Goal: Information Seeking & Learning: Check status

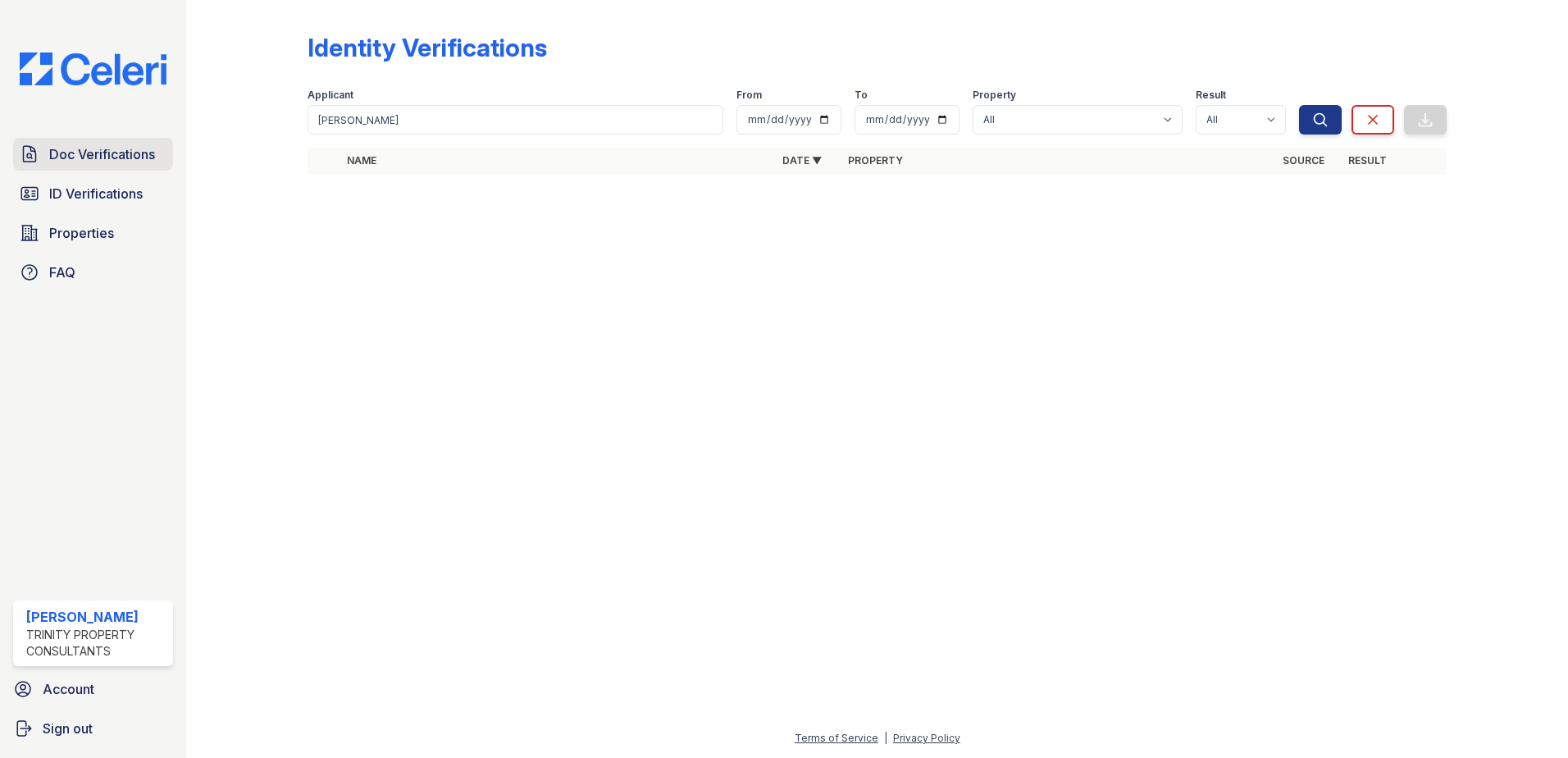
click at [108, 162] on span "Doc Verifications" at bounding box center [102, 154] width 105 height 19
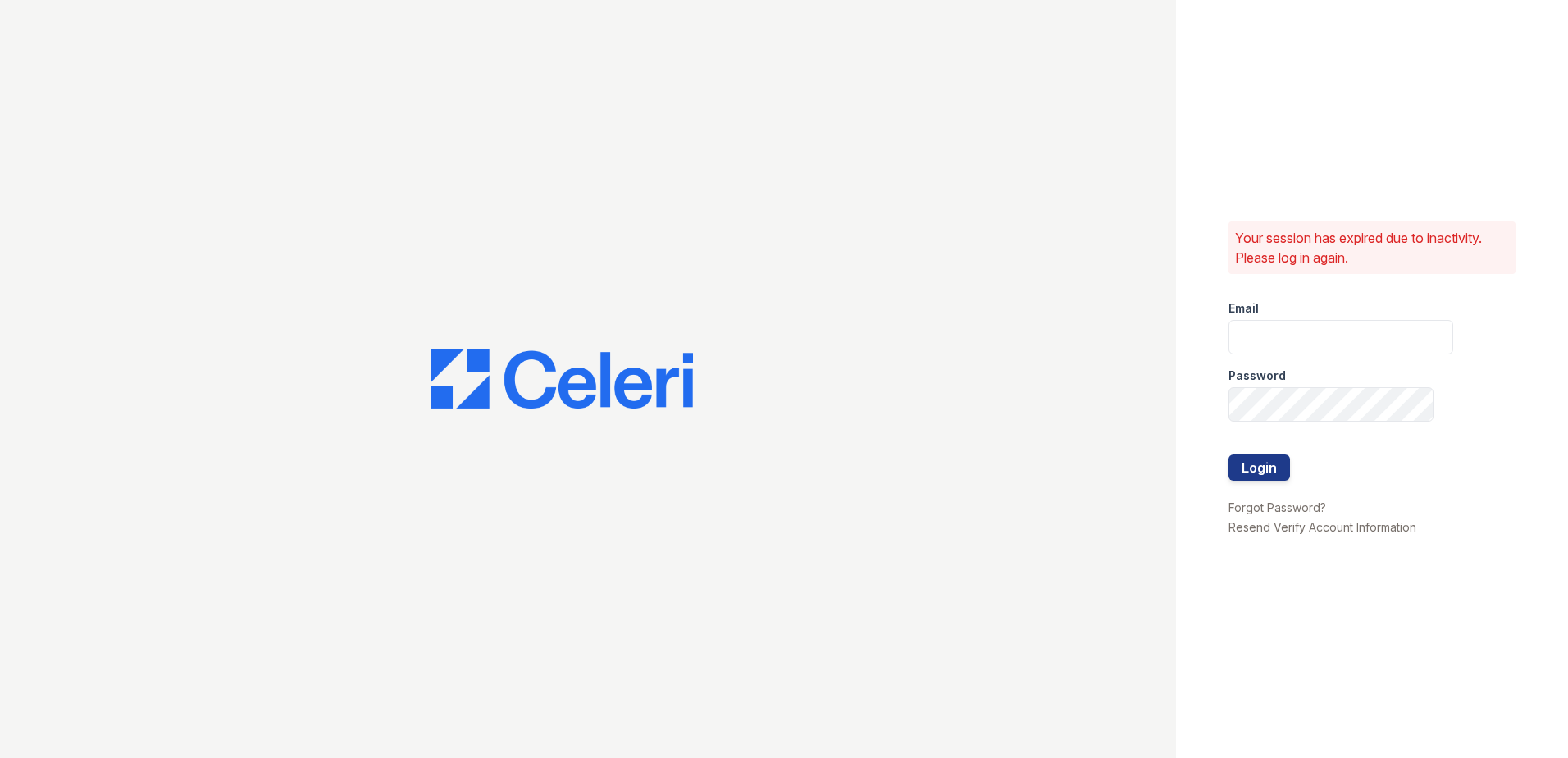
type input "[EMAIL_ADDRESS][DOMAIN_NAME]"
click at [1269, 468] on button "Login" at bounding box center [1259, 468] width 62 height 26
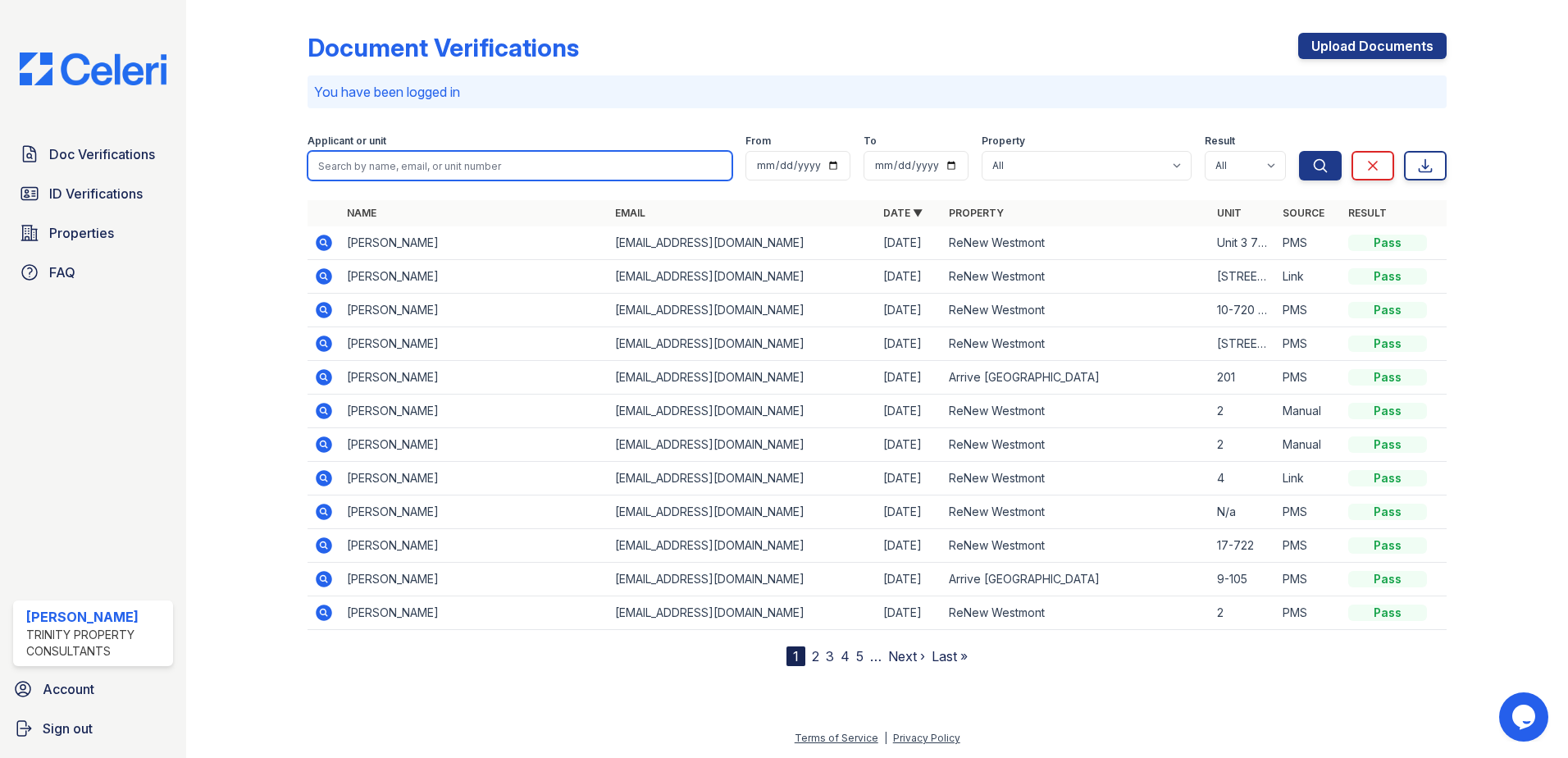
click at [427, 168] on input "search" at bounding box center [519, 166] width 425 height 30
type input "ashily"
click at [1299, 151] on button "Search" at bounding box center [1320, 166] width 43 height 30
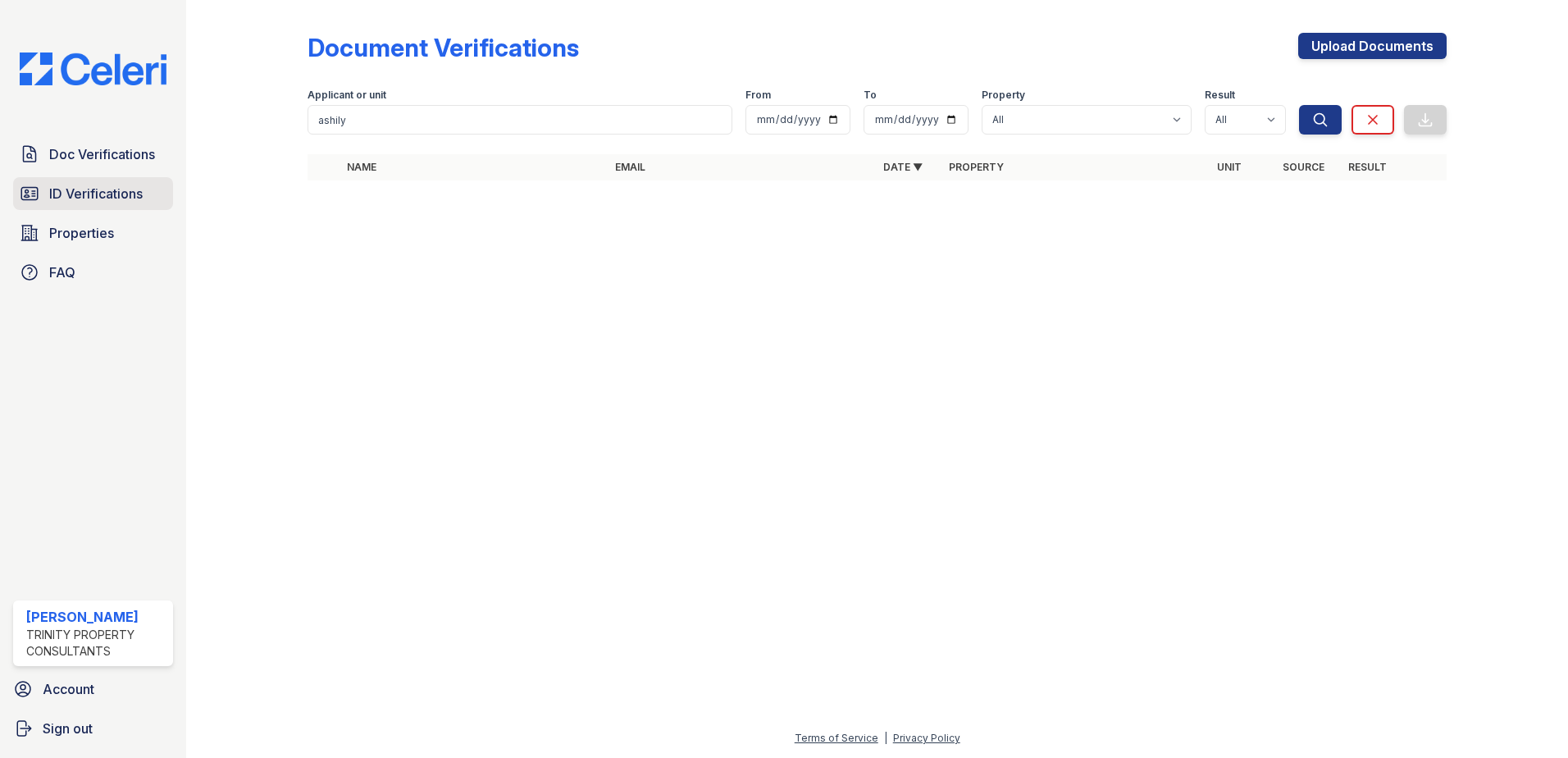
click at [68, 187] on span "ID Verifications" at bounding box center [96, 193] width 93 height 19
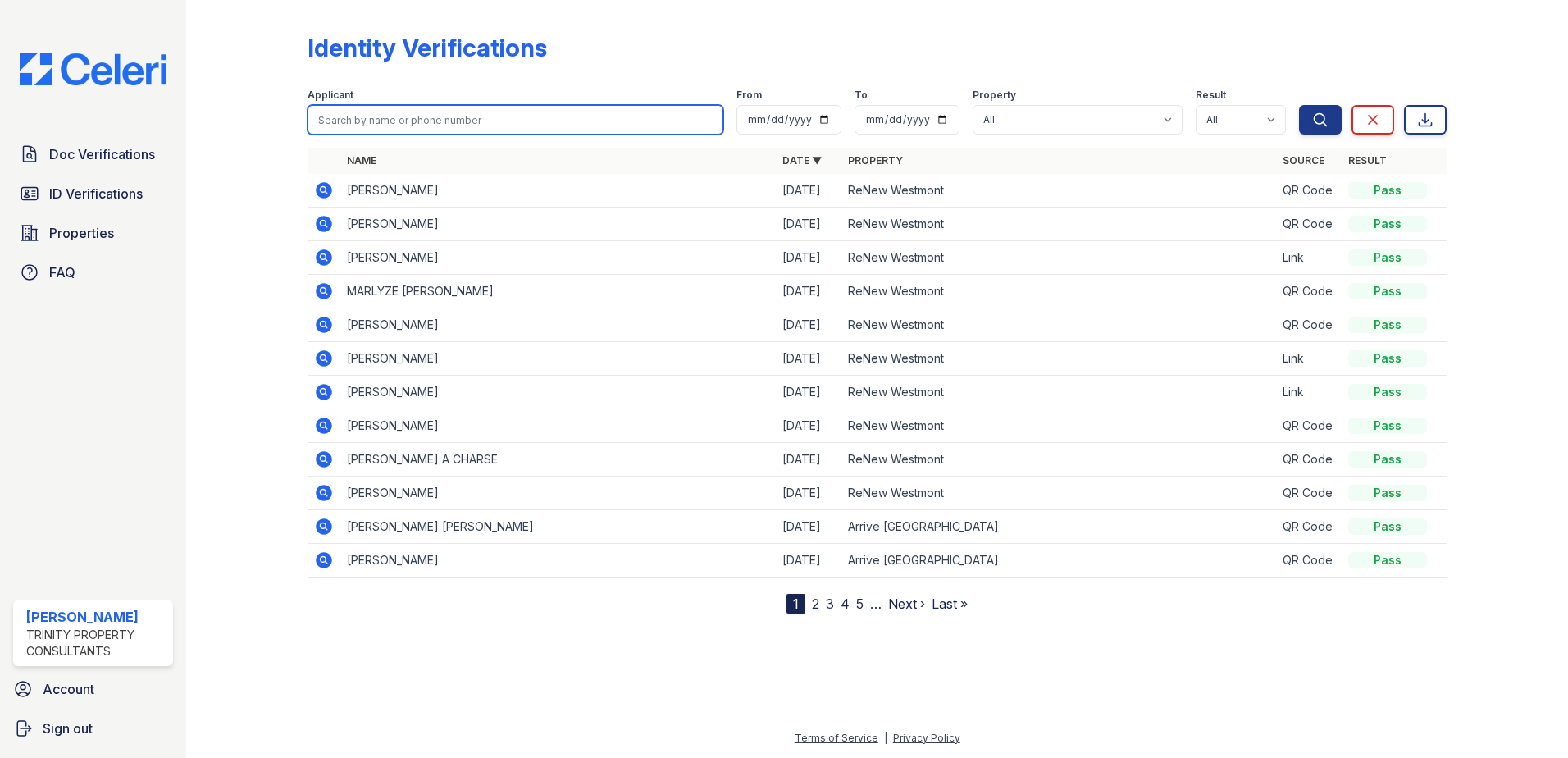
click at [380, 122] on input "search" at bounding box center [515, 120] width 416 height 30
type input "ashily"
click at [1299, 105] on button "Search" at bounding box center [1320, 120] width 43 height 30
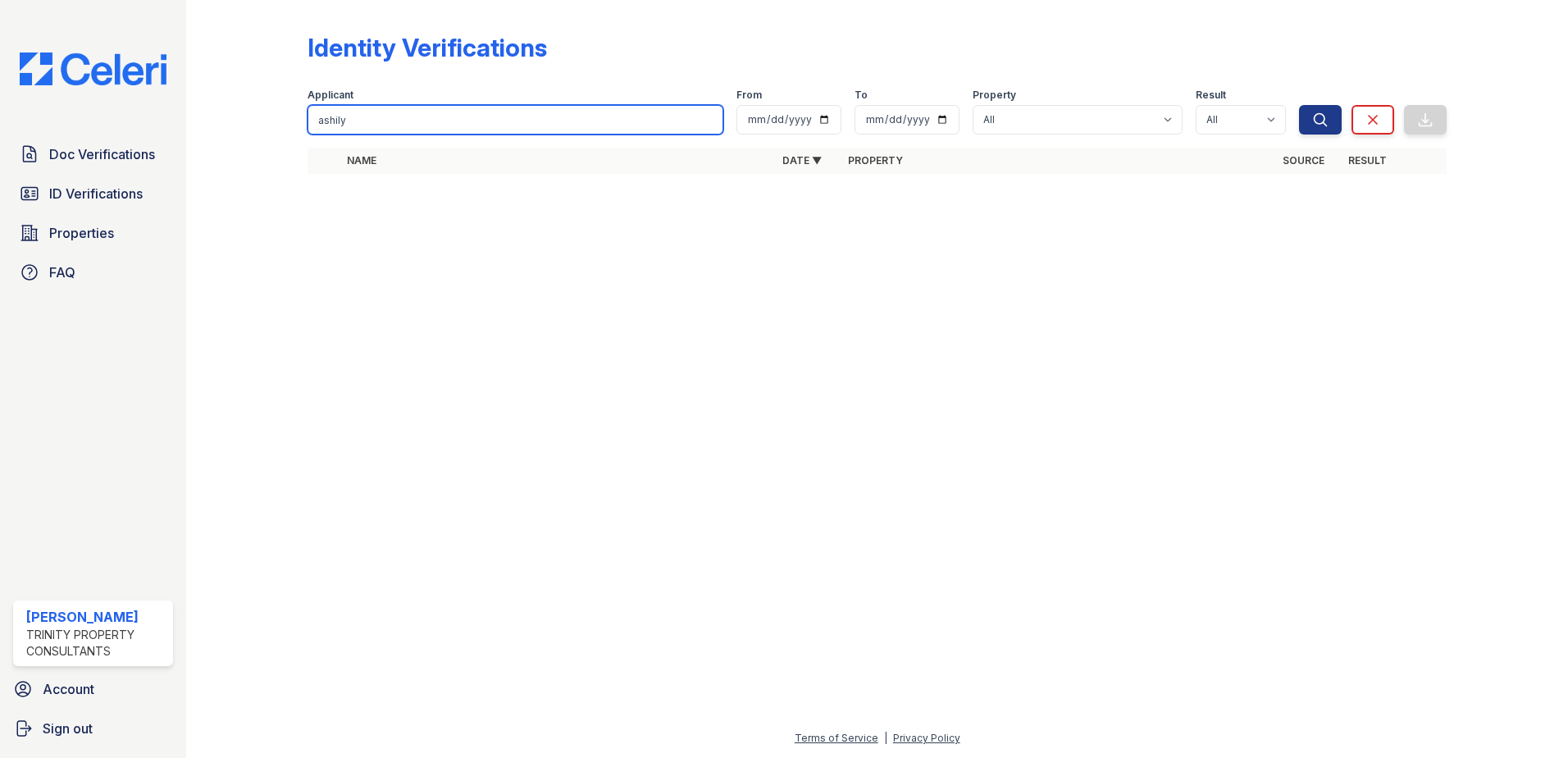
click at [377, 122] on input "ashily" at bounding box center [515, 120] width 416 height 30
type input "aju"
click at [1299, 105] on button "Search" at bounding box center [1320, 120] width 43 height 30
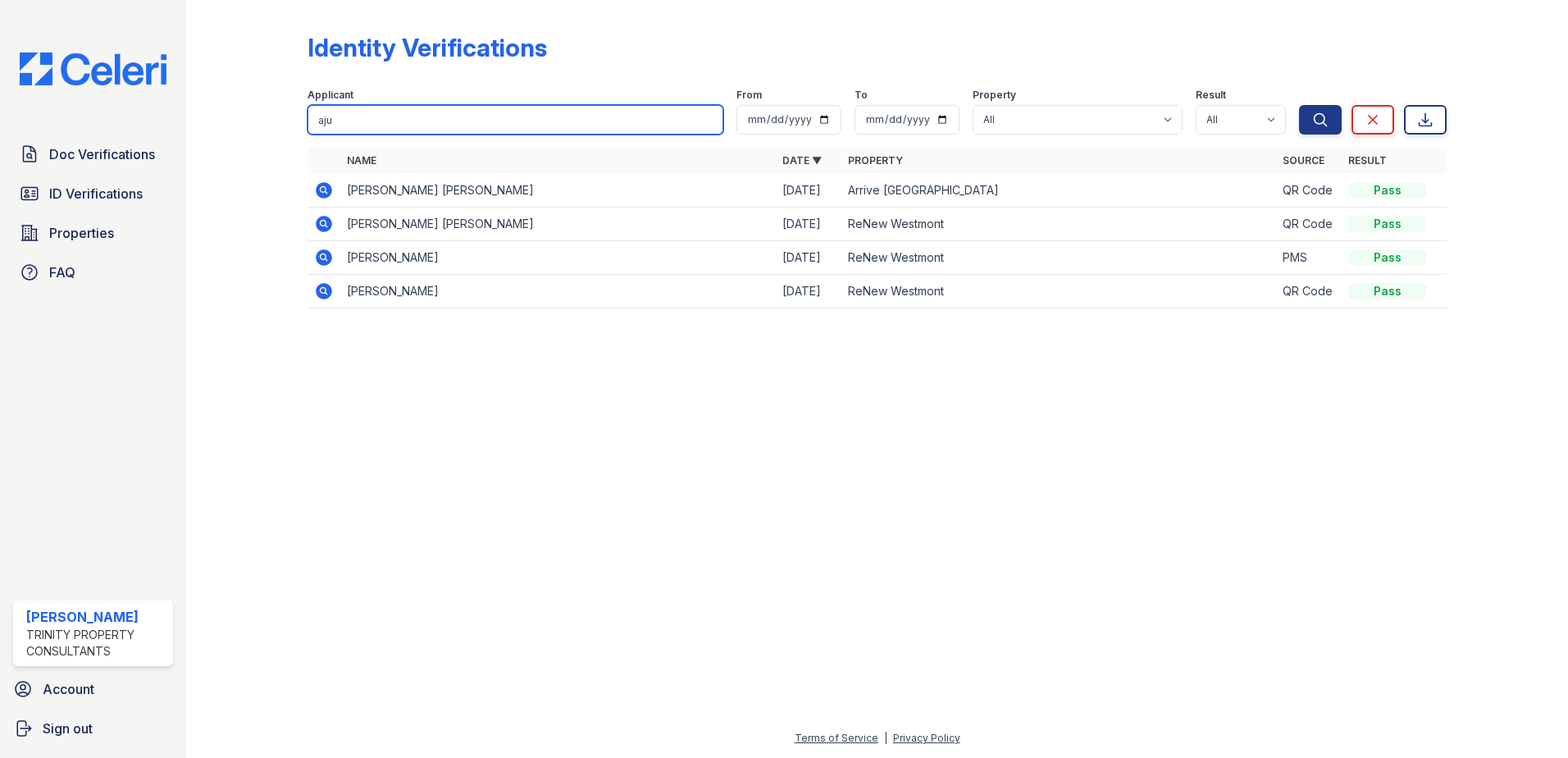
click at [375, 119] on input "aju" at bounding box center [515, 120] width 416 height 30
